Goal: Transaction & Acquisition: Purchase product/service

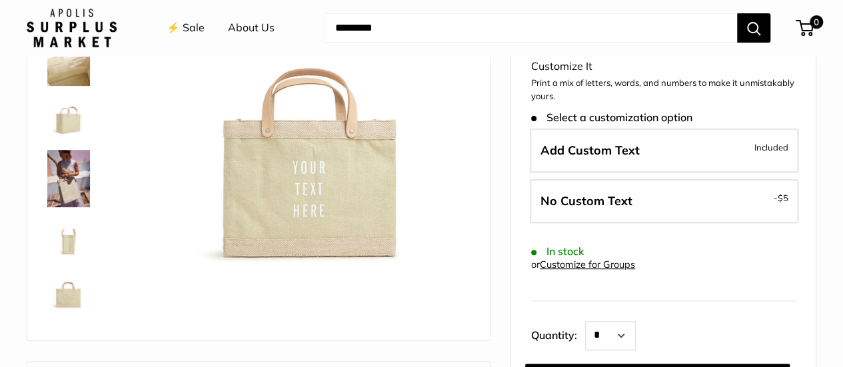
scroll to position [193, 0]
click at [69, 296] on img at bounding box center [68, 292] width 43 height 43
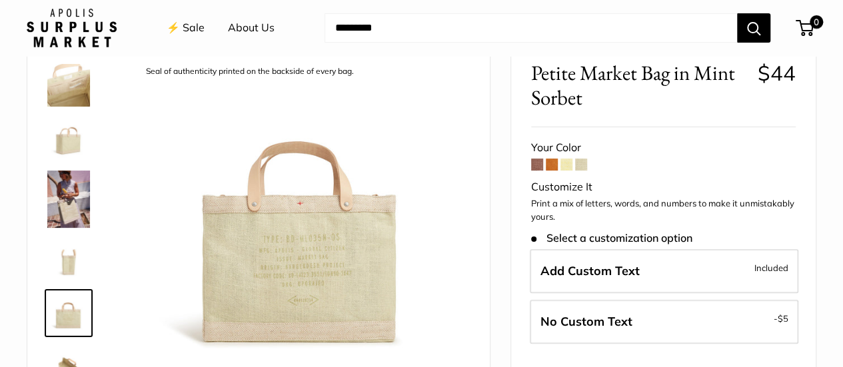
scroll to position [53, 0]
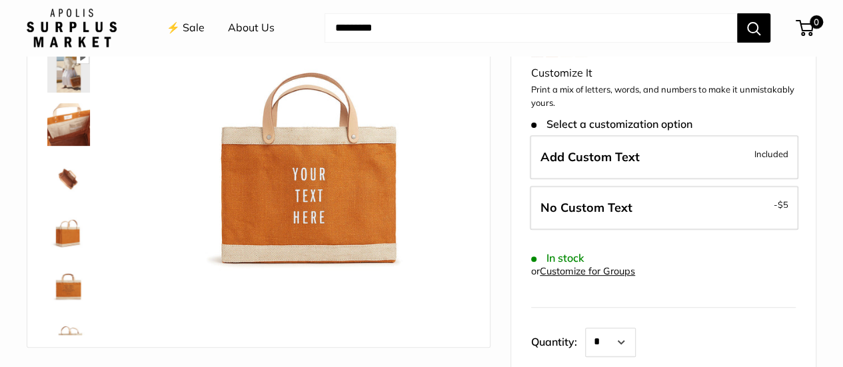
scroll to position [185, 0]
drag, startPoint x: 0, startPoint y: 0, endPoint x: 738, endPoint y: 271, distance: 786.1
click at [738, 271] on form "Your Color Customize It Print a mix of letters, words, and numbers to make it u…" at bounding box center [663, 214] width 265 height 379
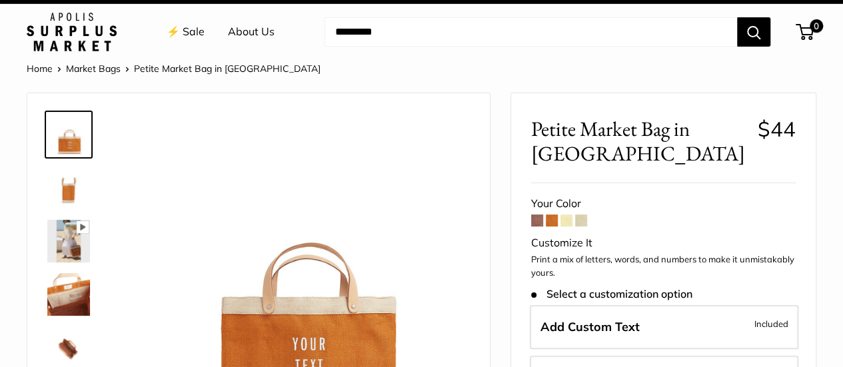
scroll to position [0, 0]
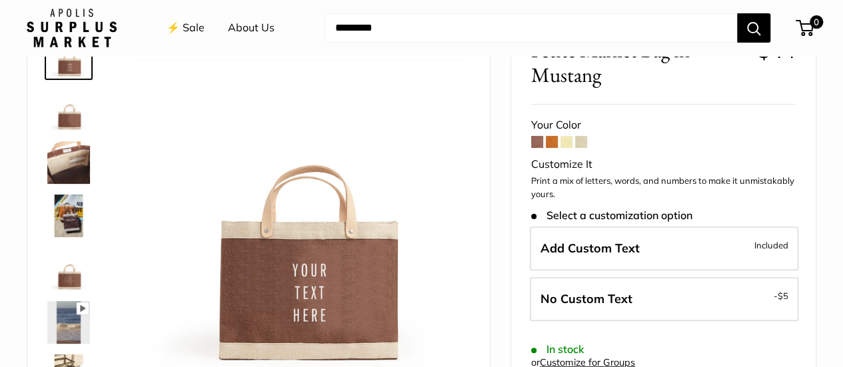
scroll to position [81, 0]
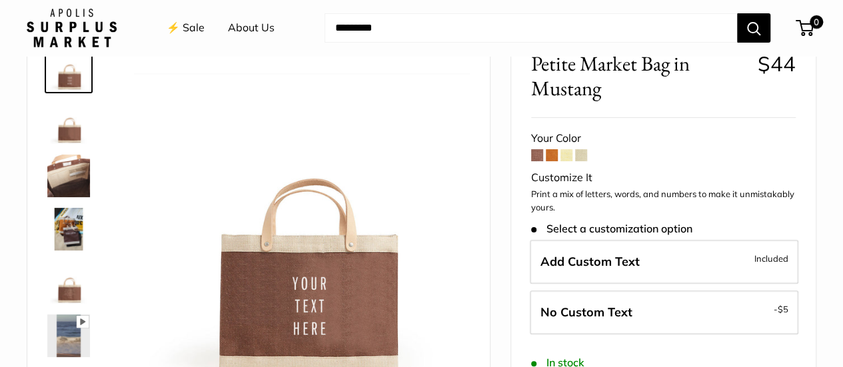
click at [577, 155] on span at bounding box center [581, 155] width 12 height 12
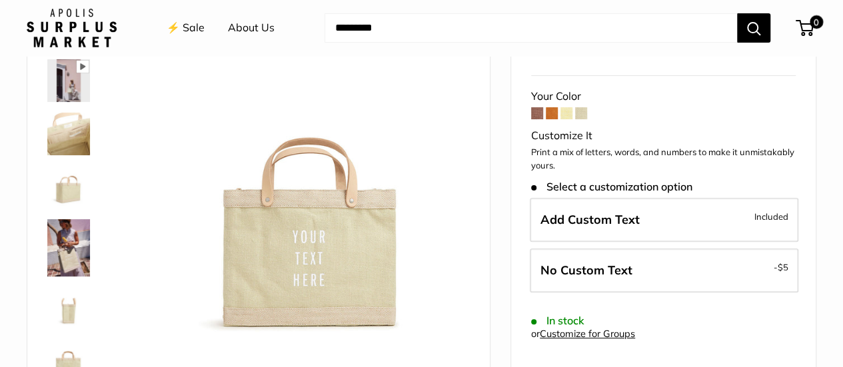
scroll to position [129, 0]
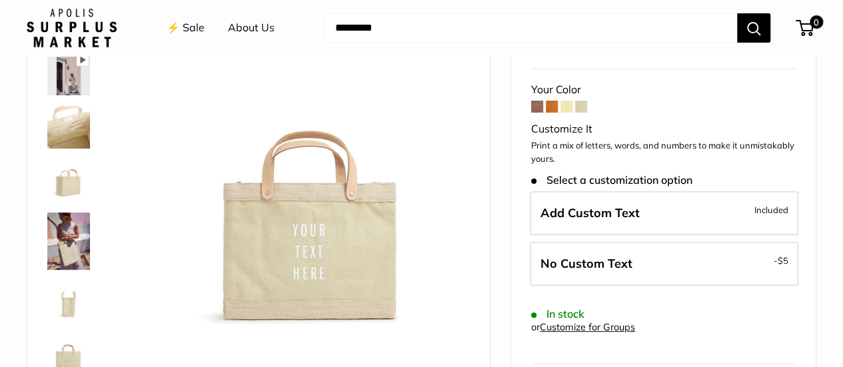
drag, startPoint x: 0, startPoint y: 0, endPoint x: 448, endPoint y: 203, distance: 491.9
click at [448, 203] on img at bounding box center [302, 167] width 336 height 336
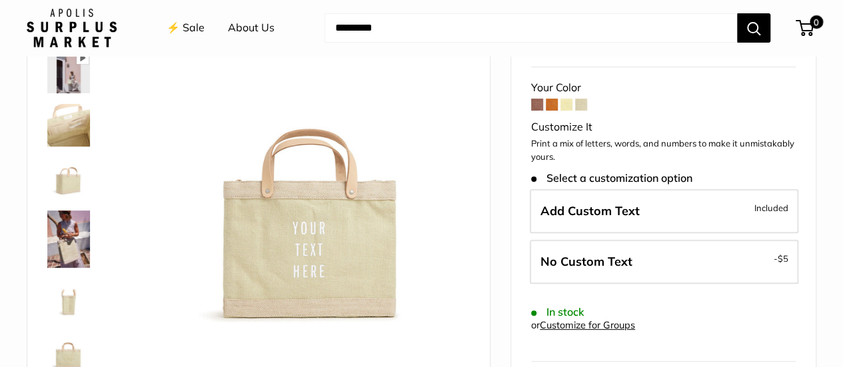
click at [583, 103] on span at bounding box center [581, 105] width 12 height 12
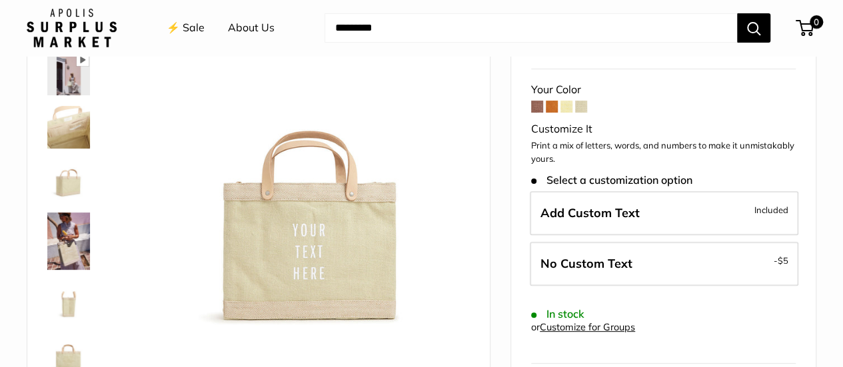
scroll to position [129, 0]
click at [567, 109] on span at bounding box center [567, 107] width 12 height 12
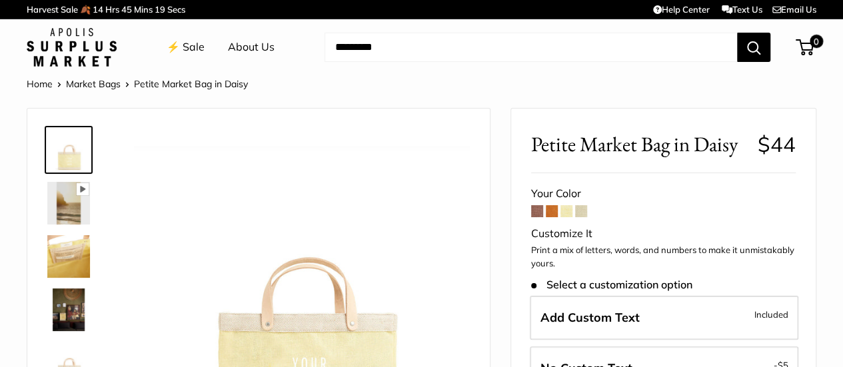
click at [552, 213] on span at bounding box center [552, 211] width 12 height 12
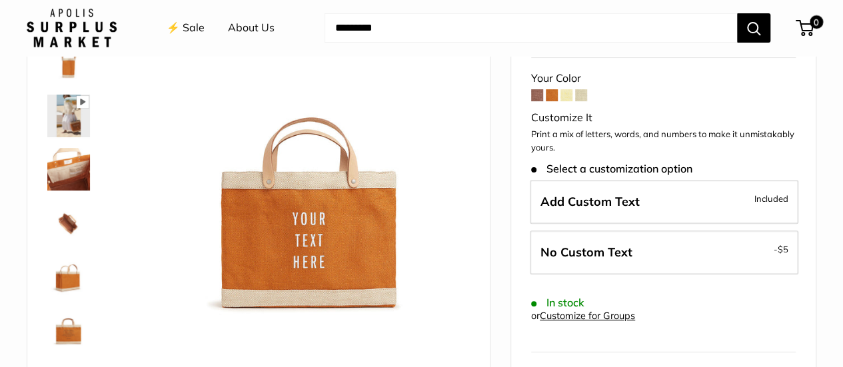
scroll to position [140, 0]
click at [537, 97] on span at bounding box center [537, 96] width 12 height 12
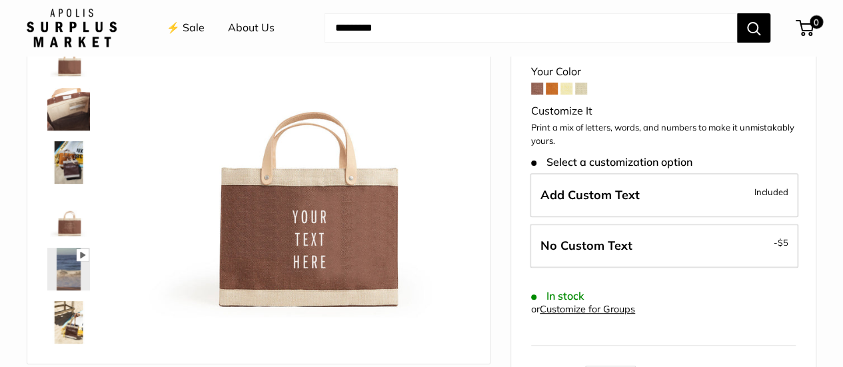
scroll to position [148, 0]
click at [581, 89] on span at bounding box center [581, 88] width 12 height 12
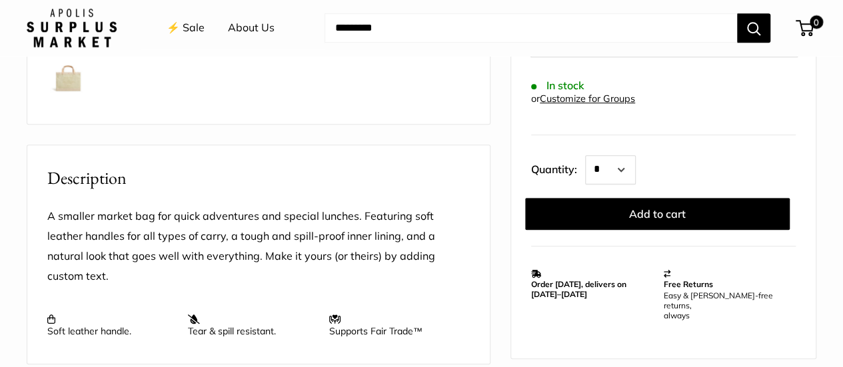
scroll to position [409, 0]
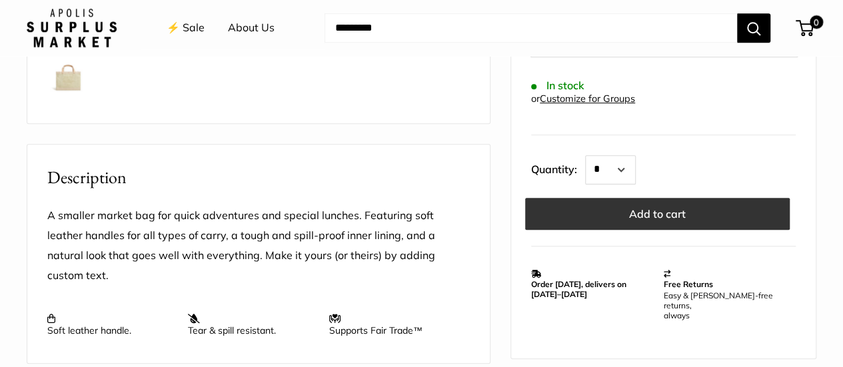
click at [633, 215] on button "Add to cart" at bounding box center [657, 214] width 265 height 32
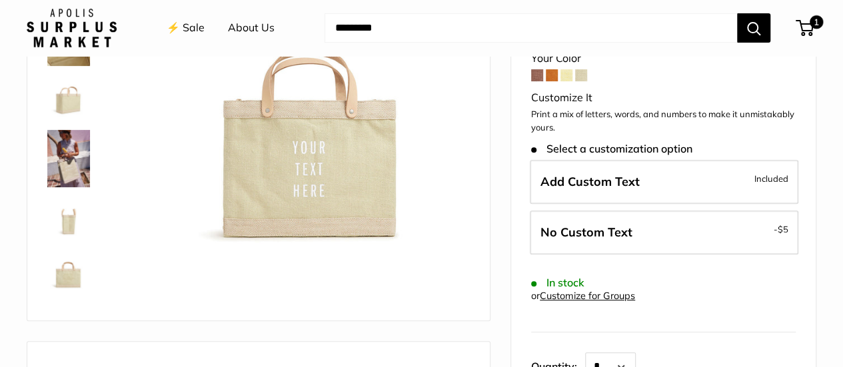
scroll to position [211, 0]
click at [567, 75] on span at bounding box center [567, 76] width 12 height 12
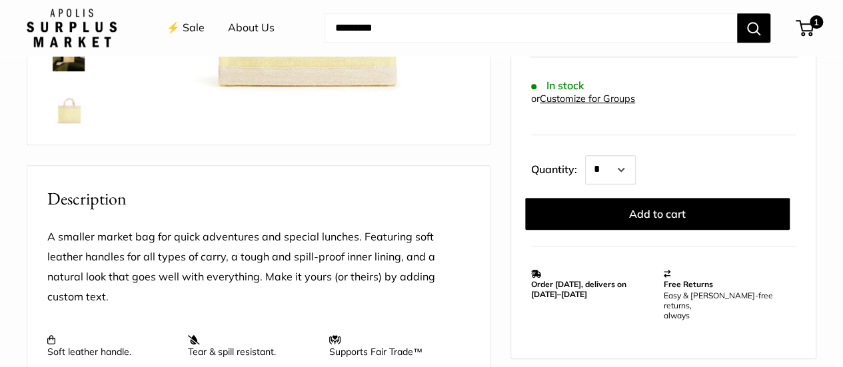
scroll to position [367, 0]
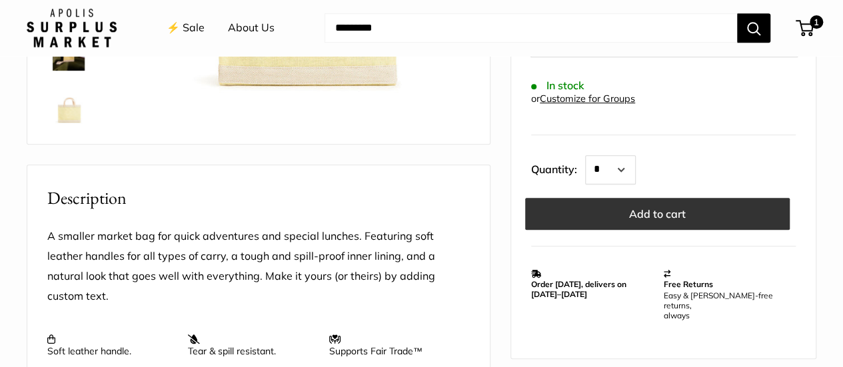
click at [643, 204] on button "Add to cart" at bounding box center [657, 214] width 265 height 32
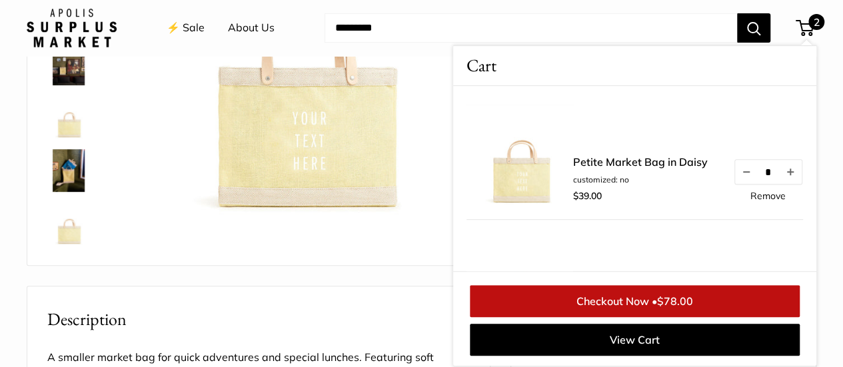
scroll to position [201, 0]
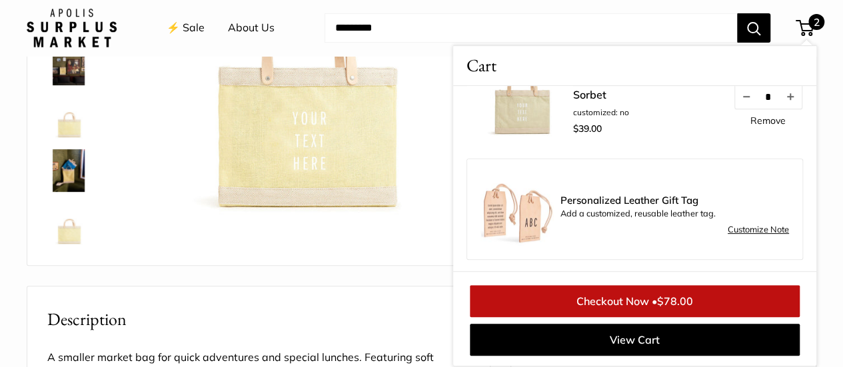
click at [745, 230] on link "Customize Note" at bounding box center [758, 230] width 61 height 16
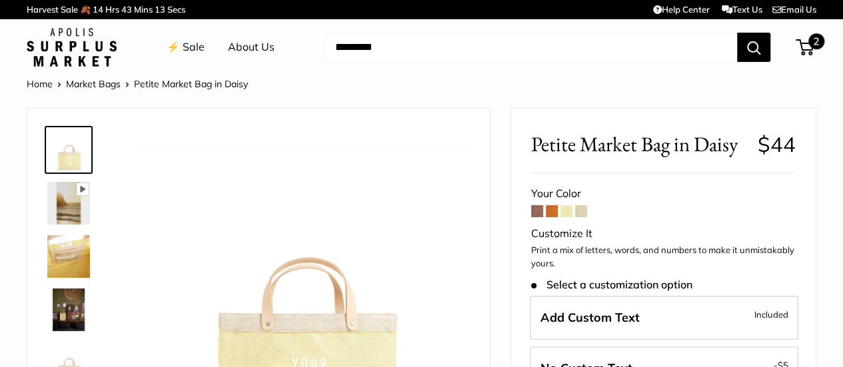
click at [796, 47] on span "2" at bounding box center [805, 47] width 18 height 16
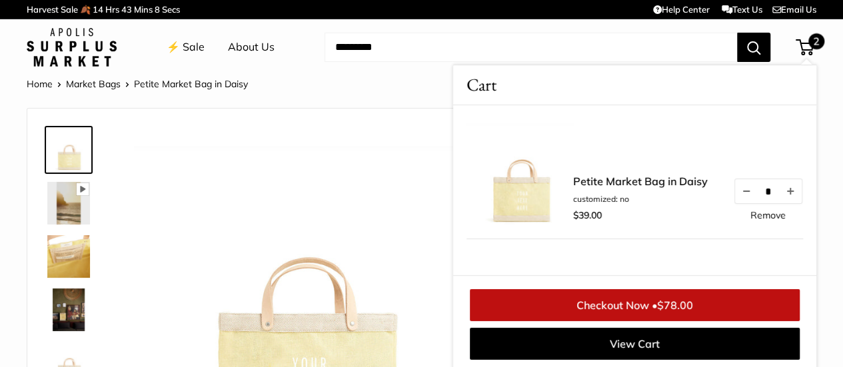
scroll to position [5, 0]
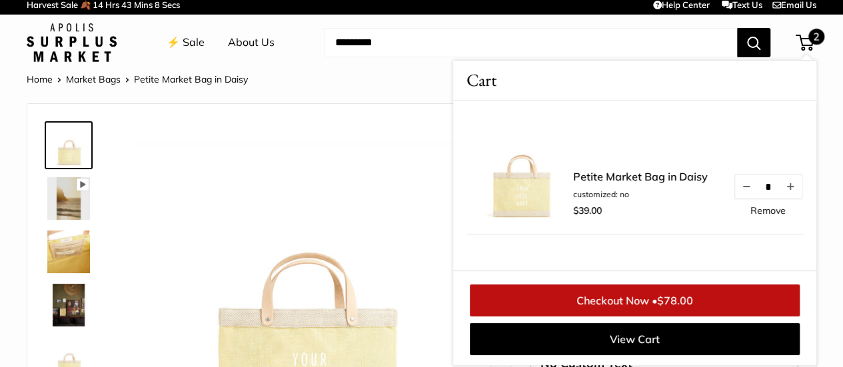
click at [661, 47] on input "Search..." at bounding box center [531, 42] width 413 height 29
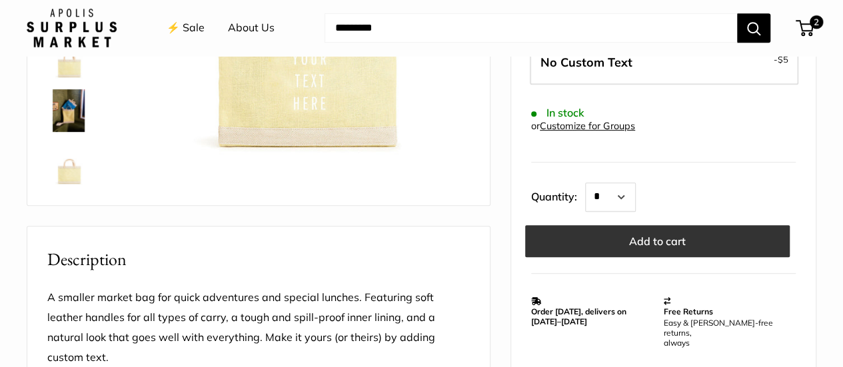
scroll to position [307, 0]
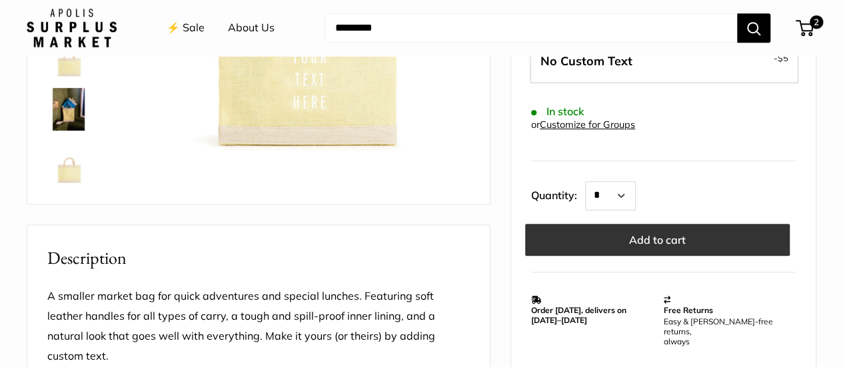
click at [663, 238] on button "Add to cart" at bounding box center [657, 240] width 265 height 32
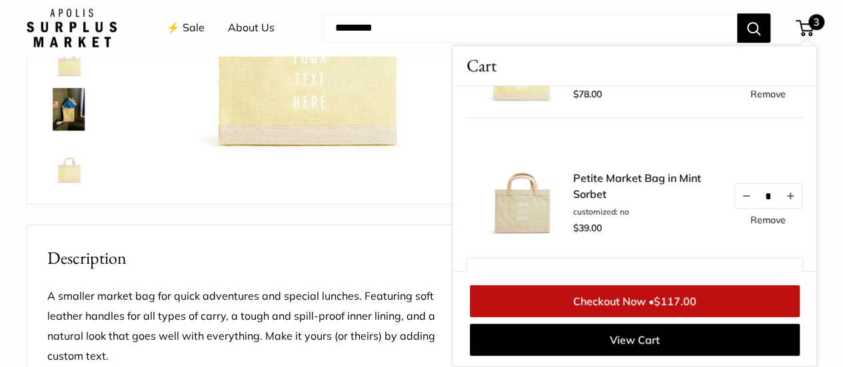
scroll to position [0, 0]
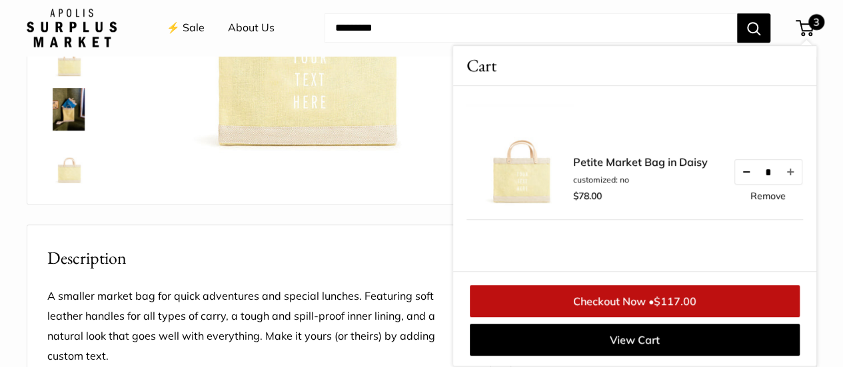
click at [735, 168] on button "Decrease quantity by 1" at bounding box center [746, 172] width 23 height 24
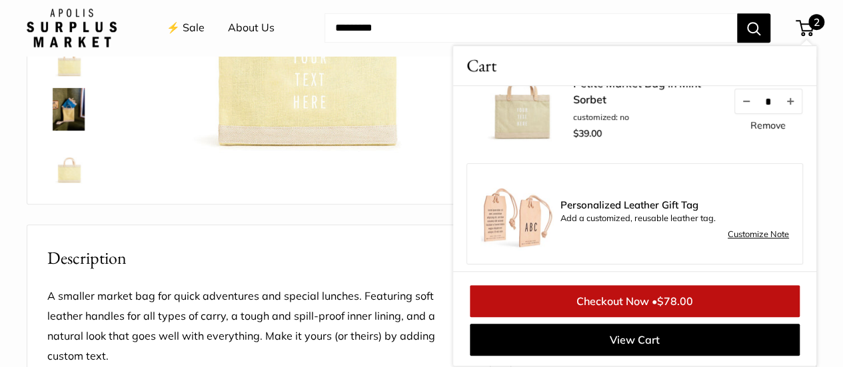
scroll to position [201, 0]
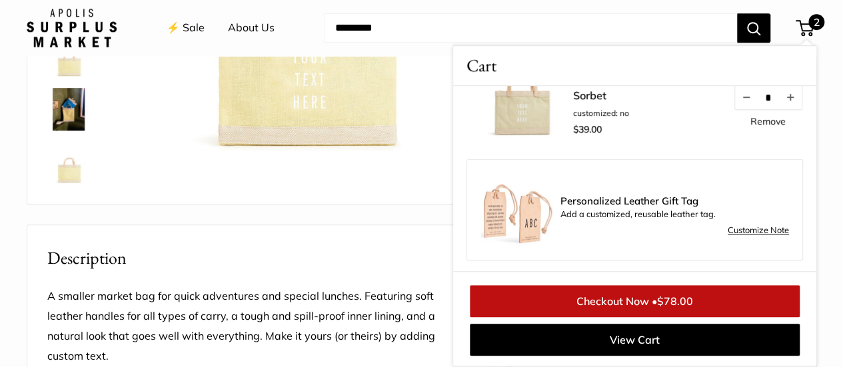
click at [636, 305] on link "Checkout Now • $78.00" at bounding box center [635, 301] width 330 height 32
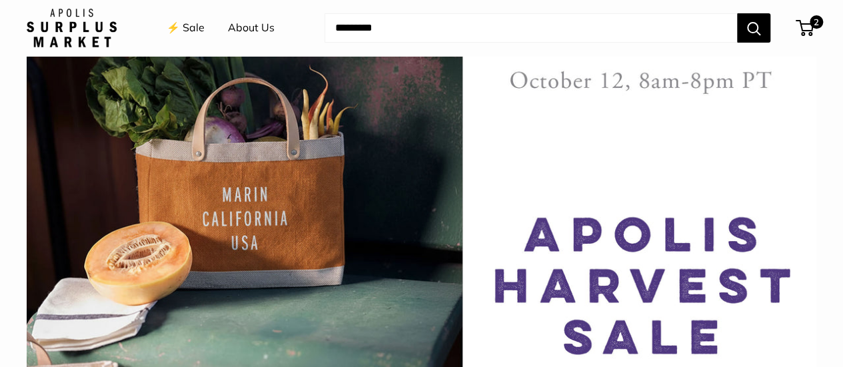
scroll to position [89, 0]
